Goal: Information Seeking & Learning: Learn about a topic

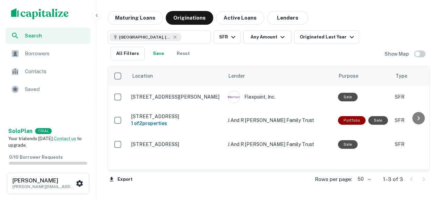
click at [35, 11] on img "scrollable content" at bounding box center [40, 13] width 58 height 11
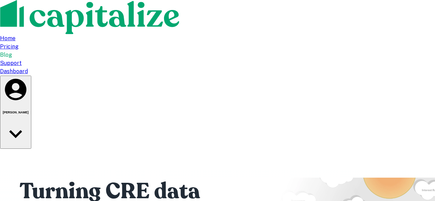
type input "**********"
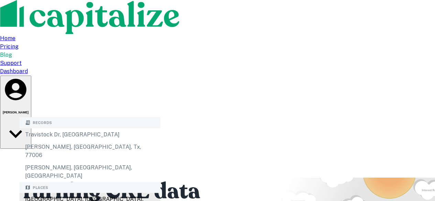
click at [80, 193] on div "Travis County, TX, USA" at bounding box center [90, 203] width 141 height 21
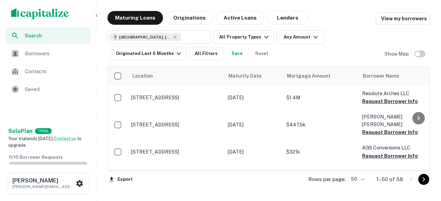
scroll to position [60, 0]
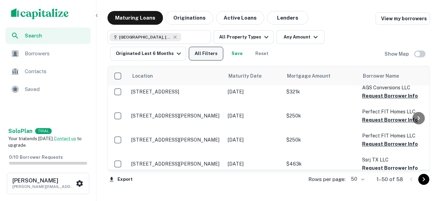
click at [209, 53] on button "All Filters" at bounding box center [206, 54] width 34 height 14
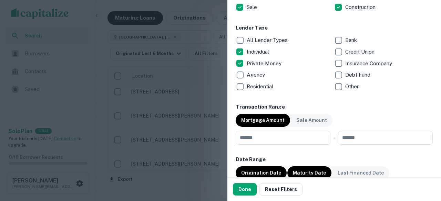
scroll to position [275, 0]
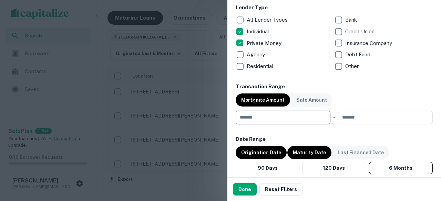
click at [271, 113] on input "number" at bounding box center [280, 118] width 90 height 14
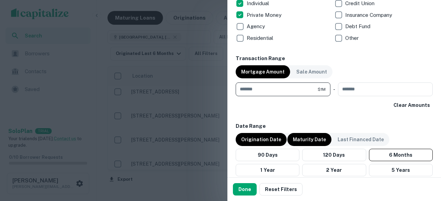
scroll to position [344, 0]
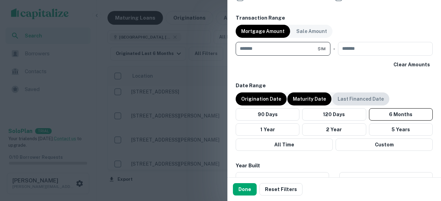
type input "*******"
click at [347, 100] on p "Last Financed Date" at bounding box center [360, 99] width 46 height 8
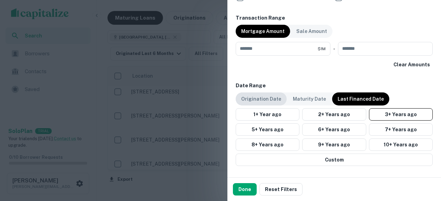
click at [268, 101] on p "Origination Date" at bounding box center [261, 99] width 40 height 8
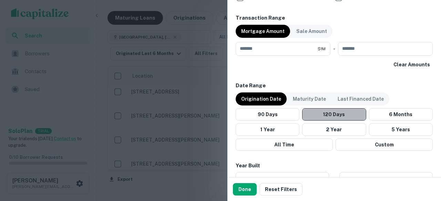
click at [348, 112] on button "120 Days" at bounding box center [334, 114] width 64 height 12
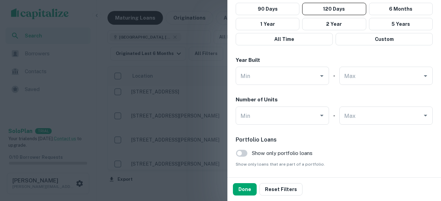
scroll to position [473, 0]
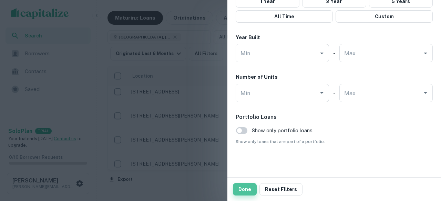
click at [243, 187] on button "Done" at bounding box center [245, 189] width 24 height 12
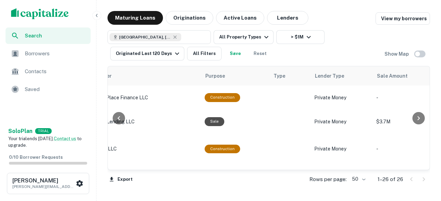
scroll to position [0, 322]
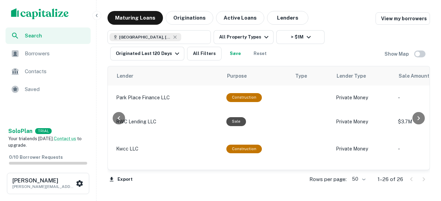
click at [134, 178] on div "Export Rows per page: 50 ** 1–26 of 26" at bounding box center [268, 179] width 322 height 19
click at [122, 178] on button "Export" at bounding box center [120, 180] width 27 height 10
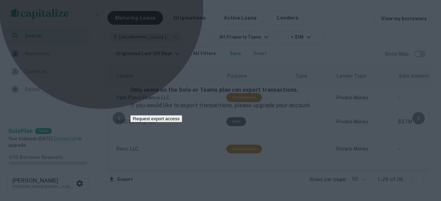
click at [182, 123] on button "Request export access" at bounding box center [156, 118] width 52 height 7
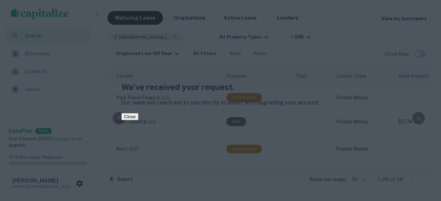
click at [138, 118] on button "Close" at bounding box center [129, 116] width 17 height 7
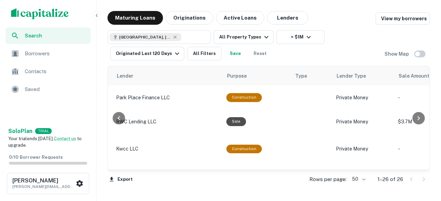
click at [277, 18] on div at bounding box center [220, 100] width 441 height 201
click at [277, 18] on button "Lenders" at bounding box center [287, 18] width 41 height 14
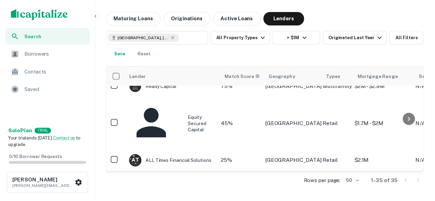
scroll to position [34, 0]
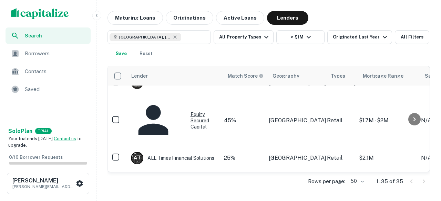
click at [177, 117] on div "Equity Secured Capital" at bounding box center [175, 121] width 89 height 46
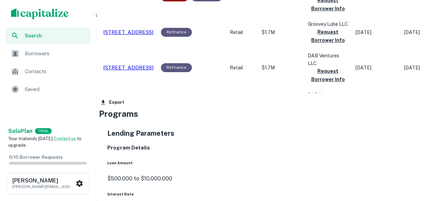
scroll to position [585, 0]
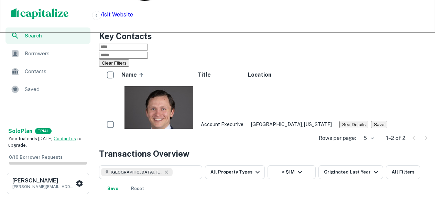
scroll to position [65, 0]
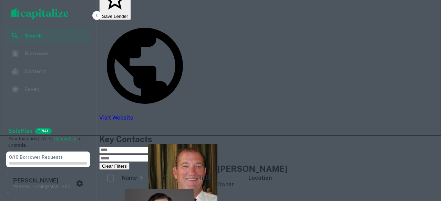
click at [148, 144] on img at bounding box center [182, 178] width 69 height 69
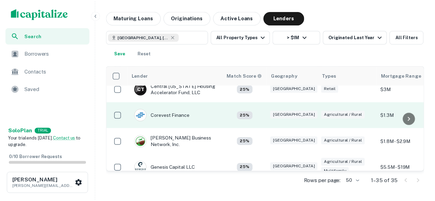
scroll to position [310, 0]
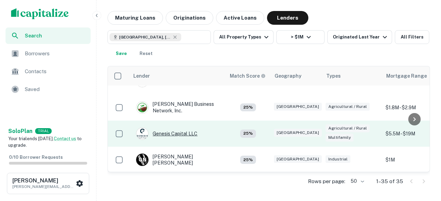
click at [188, 128] on div "Genesis Capital LLC" at bounding box center [166, 134] width 61 height 12
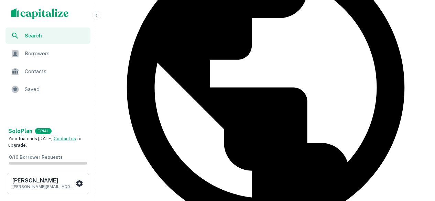
scroll to position [207, 0]
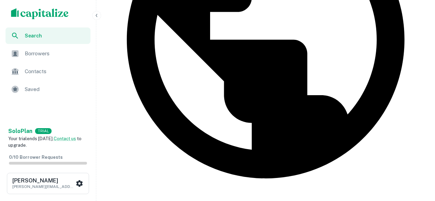
scroll to position [310, 0]
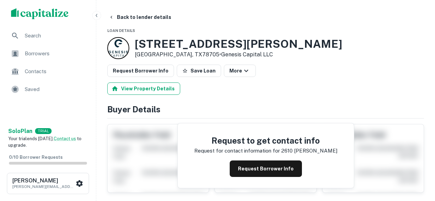
click at [152, 87] on button "View Property Details" at bounding box center [143, 89] width 73 height 12
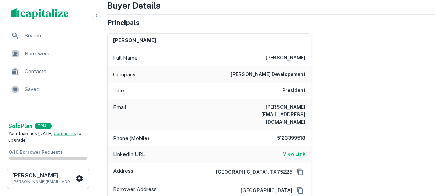
scroll to position [103, 0]
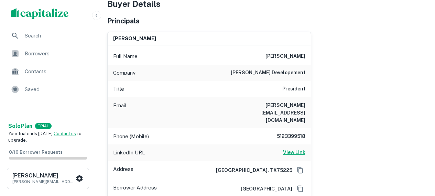
click at [292, 149] on h6 "View Link" at bounding box center [294, 153] width 22 height 8
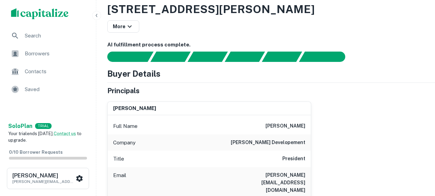
scroll to position [0, 0]
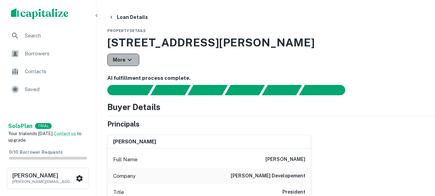
click at [129, 60] on icon "button" at bounding box center [130, 60] width 4 height 2
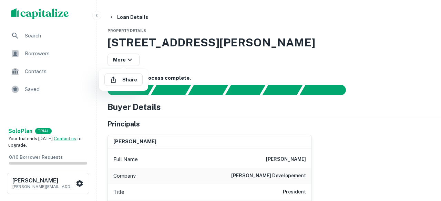
click at [106, 36] on div at bounding box center [220, 100] width 441 height 201
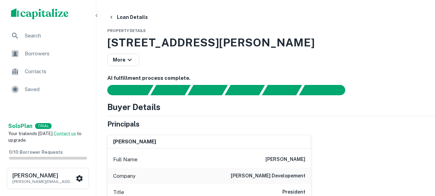
drag, startPoint x: 106, startPoint y: 42, endPoint x: 326, endPoint y: 46, distance: 220.3
click at [113, 18] on icon "button" at bounding box center [112, 17] width 6 height 6
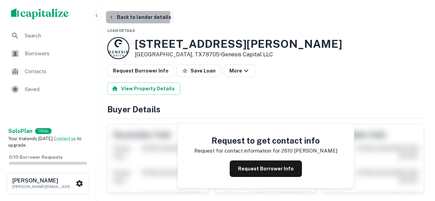
click at [113, 16] on icon "button" at bounding box center [112, 17] width 6 height 6
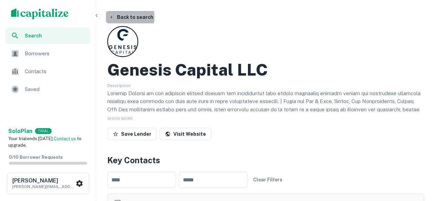
click at [109, 17] on icon "button" at bounding box center [112, 17] width 6 height 6
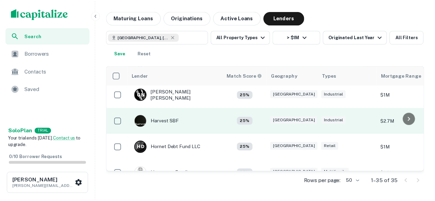
scroll to position [310, 0]
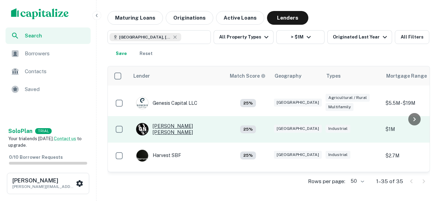
click at [202, 129] on div "G N Guadalupe Navarro Jose" at bounding box center [177, 129] width 83 height 12
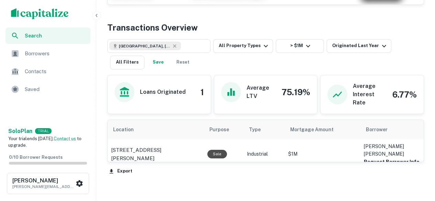
scroll to position [310, 0]
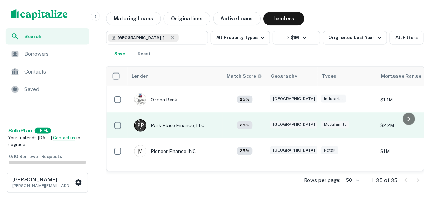
scroll to position [688, 0]
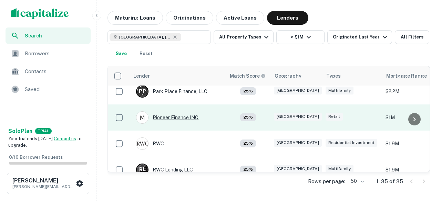
click at [195, 120] on div "Pioneer Finance INC" at bounding box center [167, 118] width 62 height 12
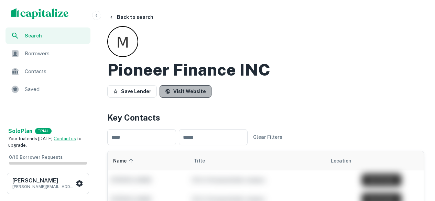
click at [191, 93] on link "Visit Website" at bounding box center [186, 91] width 52 height 12
click at [117, 17] on button "Back to search" at bounding box center [131, 17] width 50 height 12
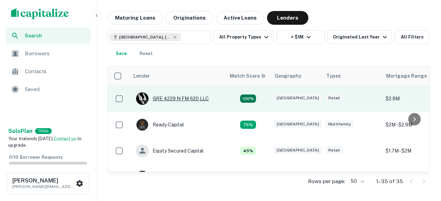
click at [203, 101] on div "G 4 GRE 4229 N FM 620 LLC" at bounding box center [172, 99] width 73 height 12
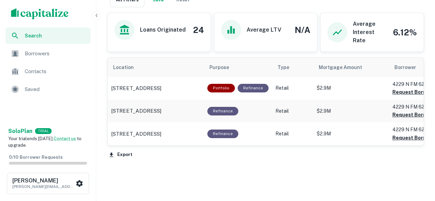
scroll to position [370, 0]
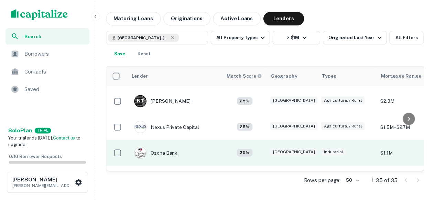
scroll to position [620, 0]
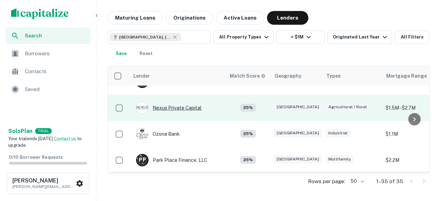
click at [185, 110] on div "Nexus Private Capital" at bounding box center [168, 108] width 65 height 12
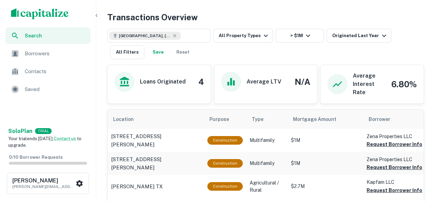
scroll to position [413, 0]
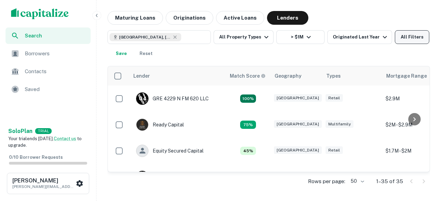
click at [398, 38] on button "All Filters" at bounding box center [411, 37] width 34 height 14
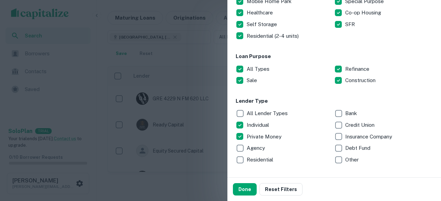
scroll to position [172, 0]
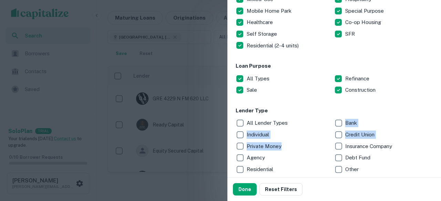
drag, startPoint x: 304, startPoint y: 127, endPoint x: 327, endPoint y: 144, distance: 28.7
click at [325, 141] on div "All Lender Types Bank Individual Credit Union Private Money Insurance Company A…" at bounding box center [333, 146] width 197 height 58
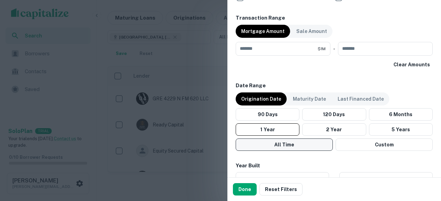
scroll to position [379, 0]
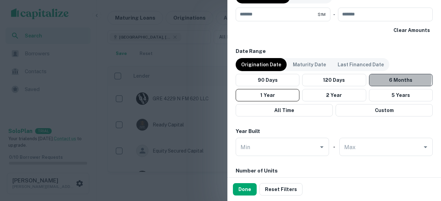
click at [392, 78] on button "6 Months" at bounding box center [401, 80] width 64 height 12
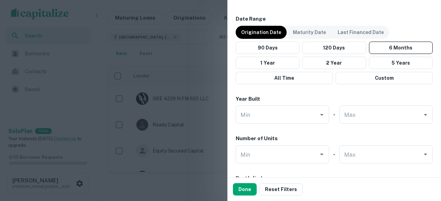
scroll to position [448, 0]
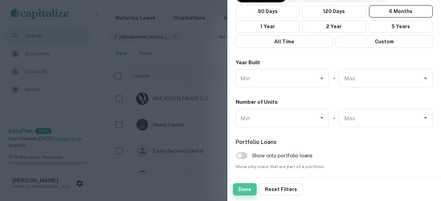
click at [240, 186] on button "Done" at bounding box center [245, 189] width 24 height 12
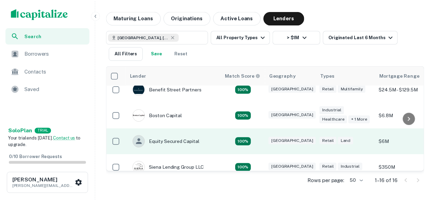
scroll to position [0, 2]
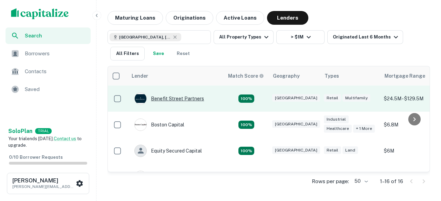
click at [193, 98] on div "Benefit Street Partners" at bounding box center [169, 99] width 70 height 12
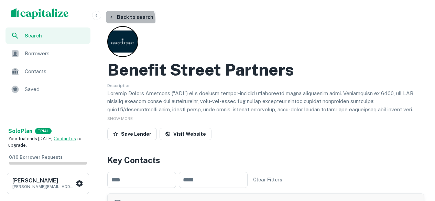
click at [129, 20] on button "Back to search" at bounding box center [131, 17] width 50 height 12
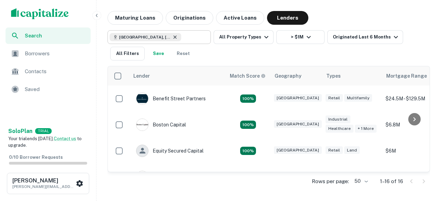
click at [172, 38] on icon at bounding box center [175, 37] width 6 height 6
type input "**********"
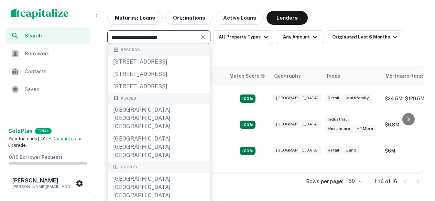
drag, startPoint x: 173, startPoint y: 38, endPoint x: 96, endPoint y: 44, distance: 77.4
click at [96, 44] on div "**********" at bounding box center [217, 100] width 435 height 201
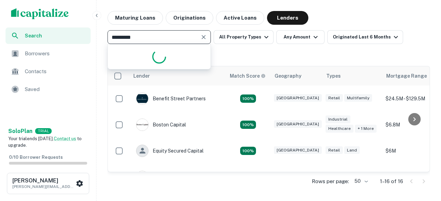
type input "**********"
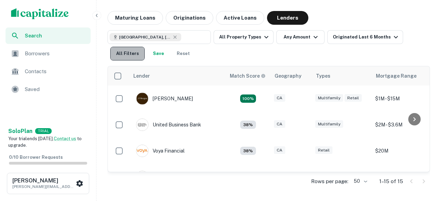
click at [130, 51] on button "All Filters" at bounding box center [127, 54] width 34 height 14
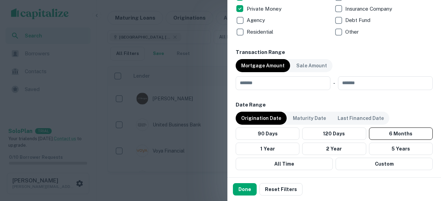
scroll to position [344, 0]
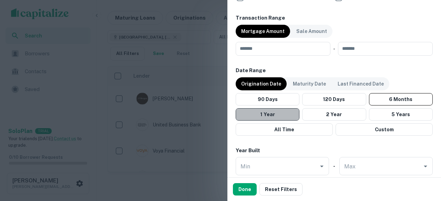
click at [286, 119] on button "1 Year" at bounding box center [267, 114] width 64 height 12
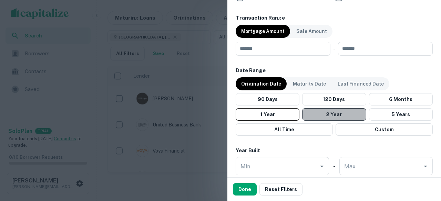
click at [333, 112] on button "2 Year" at bounding box center [334, 114] width 64 height 12
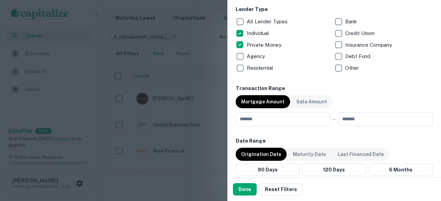
scroll to position [275, 0]
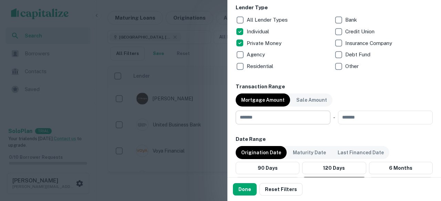
click at [278, 115] on input "number" at bounding box center [280, 118] width 90 height 14
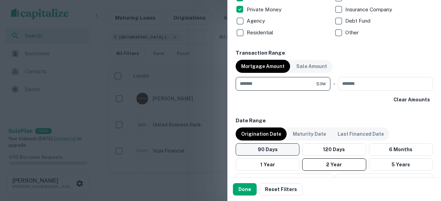
scroll to position [310, 0]
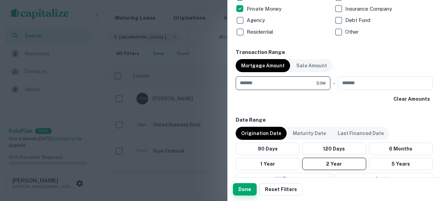
type input "*******"
click at [250, 191] on button "Done" at bounding box center [245, 189] width 24 height 12
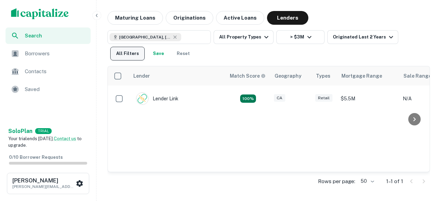
click at [145, 47] on button "All Filters" at bounding box center [127, 54] width 34 height 14
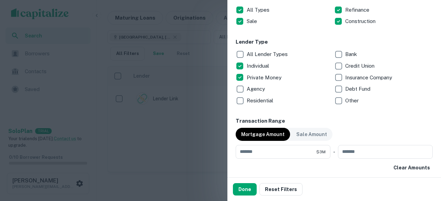
scroll to position [310, 0]
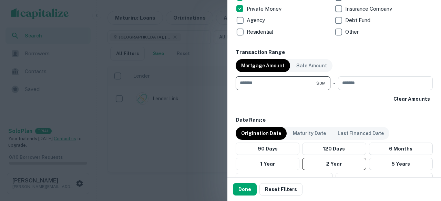
drag, startPoint x: 296, startPoint y: 86, endPoint x: 230, endPoint y: 85, distance: 66.4
click at [230, 85] on div "Customize data sources and filters All Sources CMBS GSE Location Beverly Hills,…" at bounding box center [333, 89] width 213 height 178
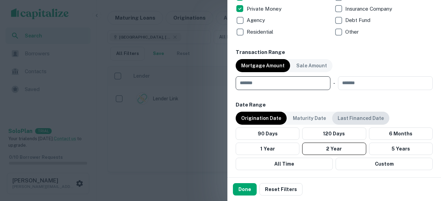
click at [371, 117] on p "Last Financed Date" at bounding box center [360, 119] width 46 height 8
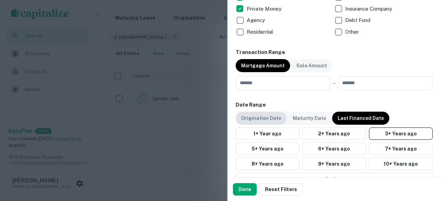
click at [259, 120] on p "Origination Date" at bounding box center [261, 119] width 40 height 8
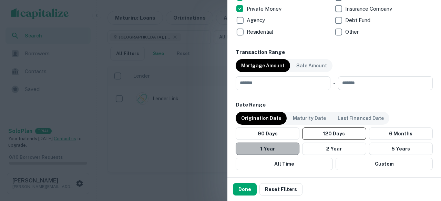
click at [280, 145] on button "1 Year" at bounding box center [267, 149] width 64 height 12
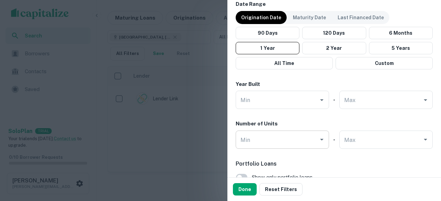
scroll to position [413, 0]
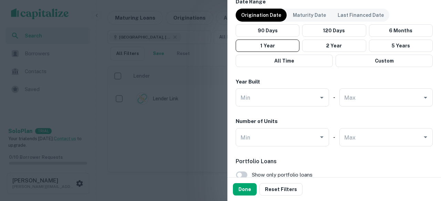
drag, startPoint x: 248, startPoint y: 189, endPoint x: 209, endPoint y: 162, distance: 46.5
click at [248, 189] on button "Done" at bounding box center [245, 189] width 24 height 12
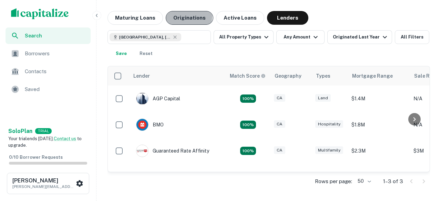
click at [185, 17] on button "Originations" at bounding box center [190, 18] width 48 height 14
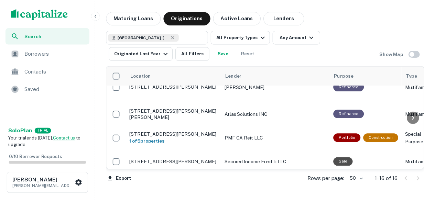
scroll to position [69, 0]
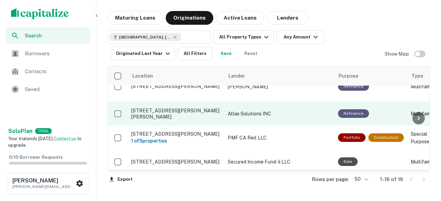
click at [202, 108] on p "228 S Reeves Dr Beverly Hills, CA90212" at bounding box center [176, 114] width 90 height 12
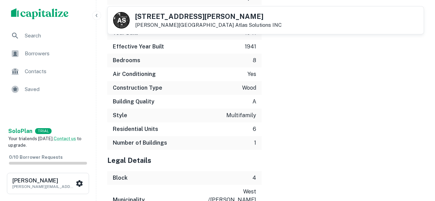
scroll to position [1023, 0]
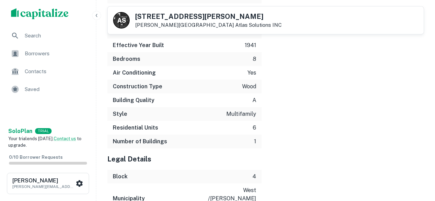
click at [99, 17] on icon "button" at bounding box center [97, 16] width 6 height 6
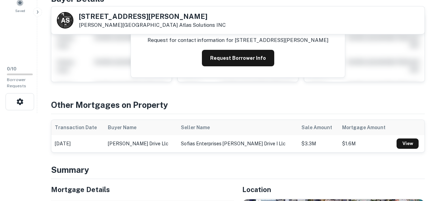
scroll to position [0, 0]
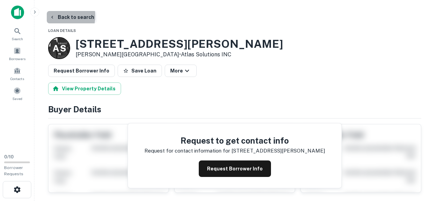
click at [50, 16] on icon "button" at bounding box center [53, 17] width 6 height 6
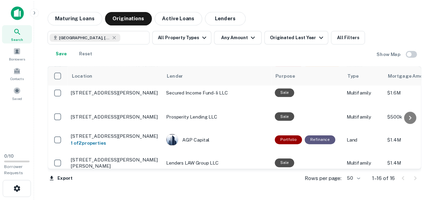
scroll to position [172, 0]
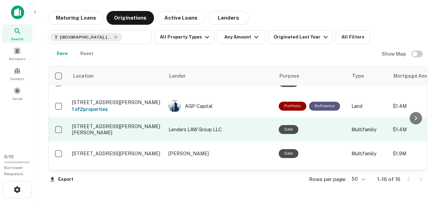
click at [201, 126] on p "Lenders LAW Group LLC" at bounding box center [219, 130] width 103 height 8
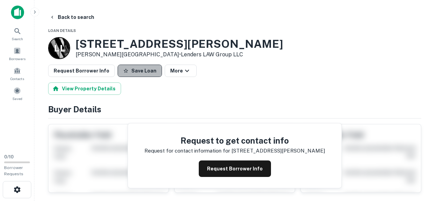
click at [148, 72] on button "Save Loan" at bounding box center [140, 71] width 44 height 12
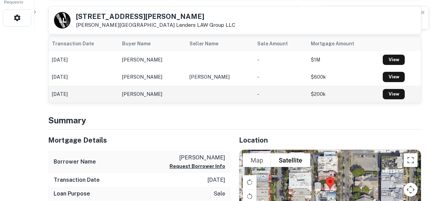
scroll to position [138, 0]
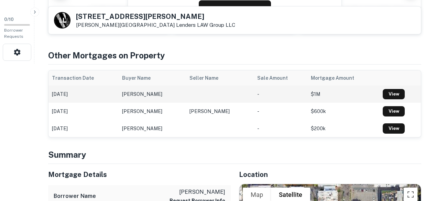
click at [401, 87] on td "View" at bounding box center [401, 94] width 42 height 17
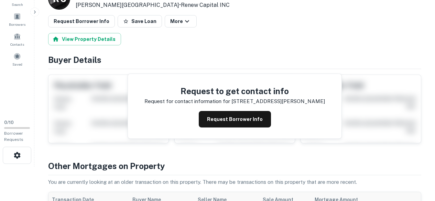
scroll to position [103, 0]
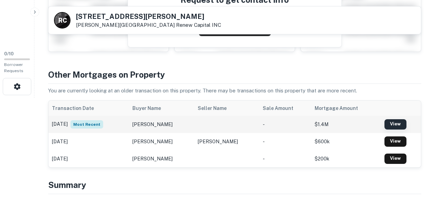
click at [396, 127] on link "View" at bounding box center [396, 124] width 22 height 10
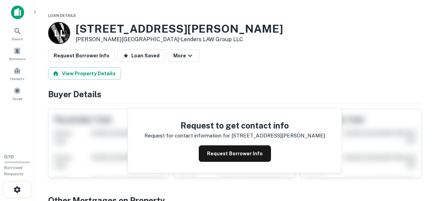
click at [39, 11] on button "button" at bounding box center [34, 12] width 9 height 9
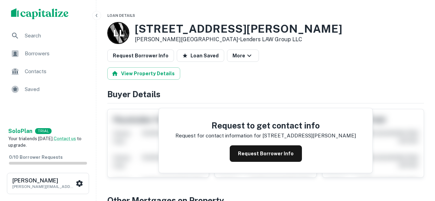
click at [99, 16] on icon "button" at bounding box center [97, 16] width 6 height 6
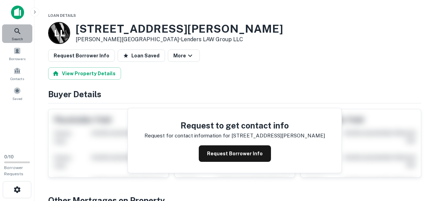
click at [15, 30] on icon at bounding box center [17, 31] width 6 height 6
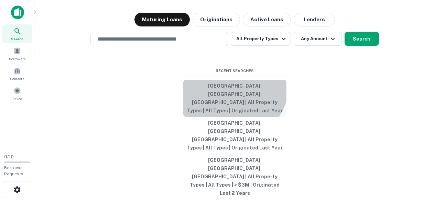
click at [228, 108] on button "[GEOGRAPHIC_DATA], [GEOGRAPHIC_DATA], [GEOGRAPHIC_DATA] | All Property Types | …" at bounding box center [234, 98] width 103 height 37
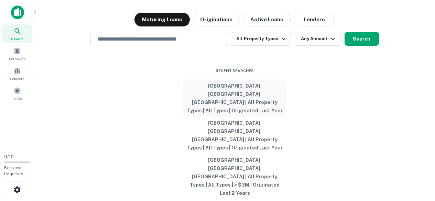
type input "**********"
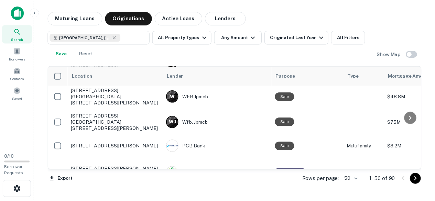
scroll to position [1088, 0]
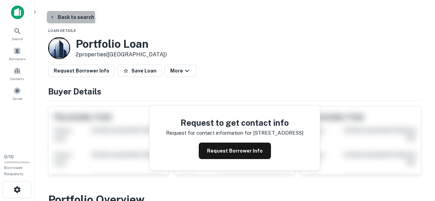
click at [59, 18] on button "Back to search" at bounding box center [72, 17] width 50 height 12
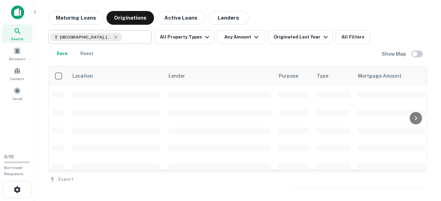
scroll to position [1088, 0]
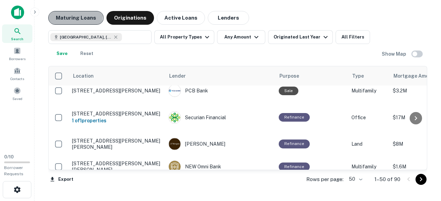
click at [70, 15] on button "Maturing Loans" at bounding box center [75, 18] width 55 height 14
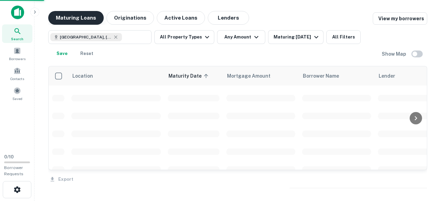
scroll to position [1088, 0]
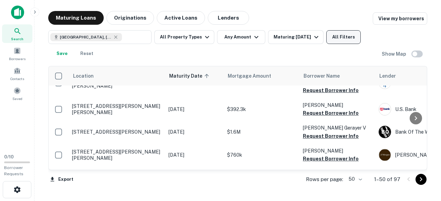
click at [336, 36] on button "All Filters" at bounding box center [343, 37] width 34 height 14
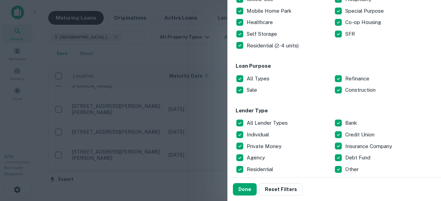
scroll to position [241, 0]
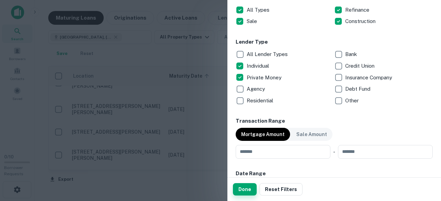
click at [243, 185] on button "Done" at bounding box center [245, 189] width 24 height 12
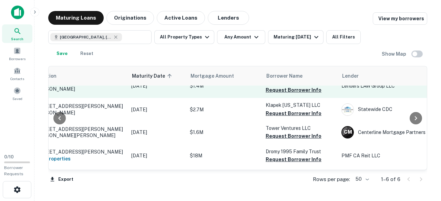
scroll to position [63, 37]
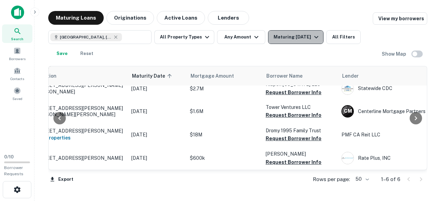
click at [315, 38] on icon "button" at bounding box center [316, 37] width 8 height 8
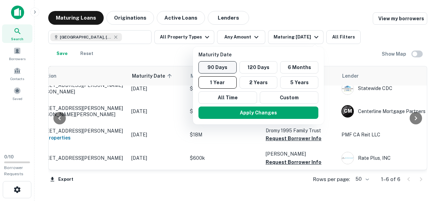
click at [224, 70] on button "90 Days" at bounding box center [217, 67] width 38 height 12
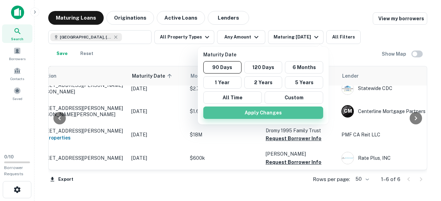
click at [260, 114] on button "Apply Changes" at bounding box center [263, 113] width 120 height 12
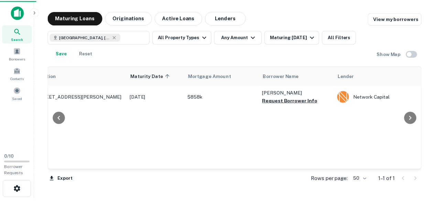
scroll to position [0, 37]
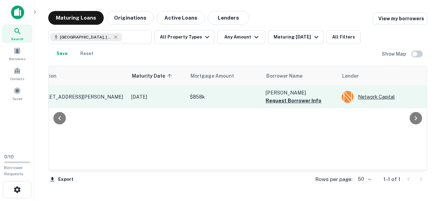
click at [381, 94] on div "Network Capital" at bounding box center [392, 97] width 103 height 12
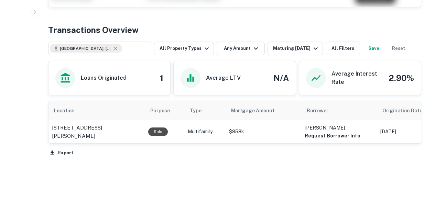
scroll to position [310, 0]
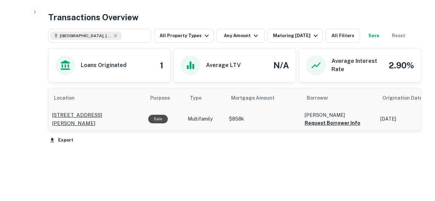
click at [105, 114] on p "420 S Doheny Dr Beverly Hills, CA90211" at bounding box center [97, 119] width 90 height 16
